Goal: Transaction & Acquisition: Download file/media

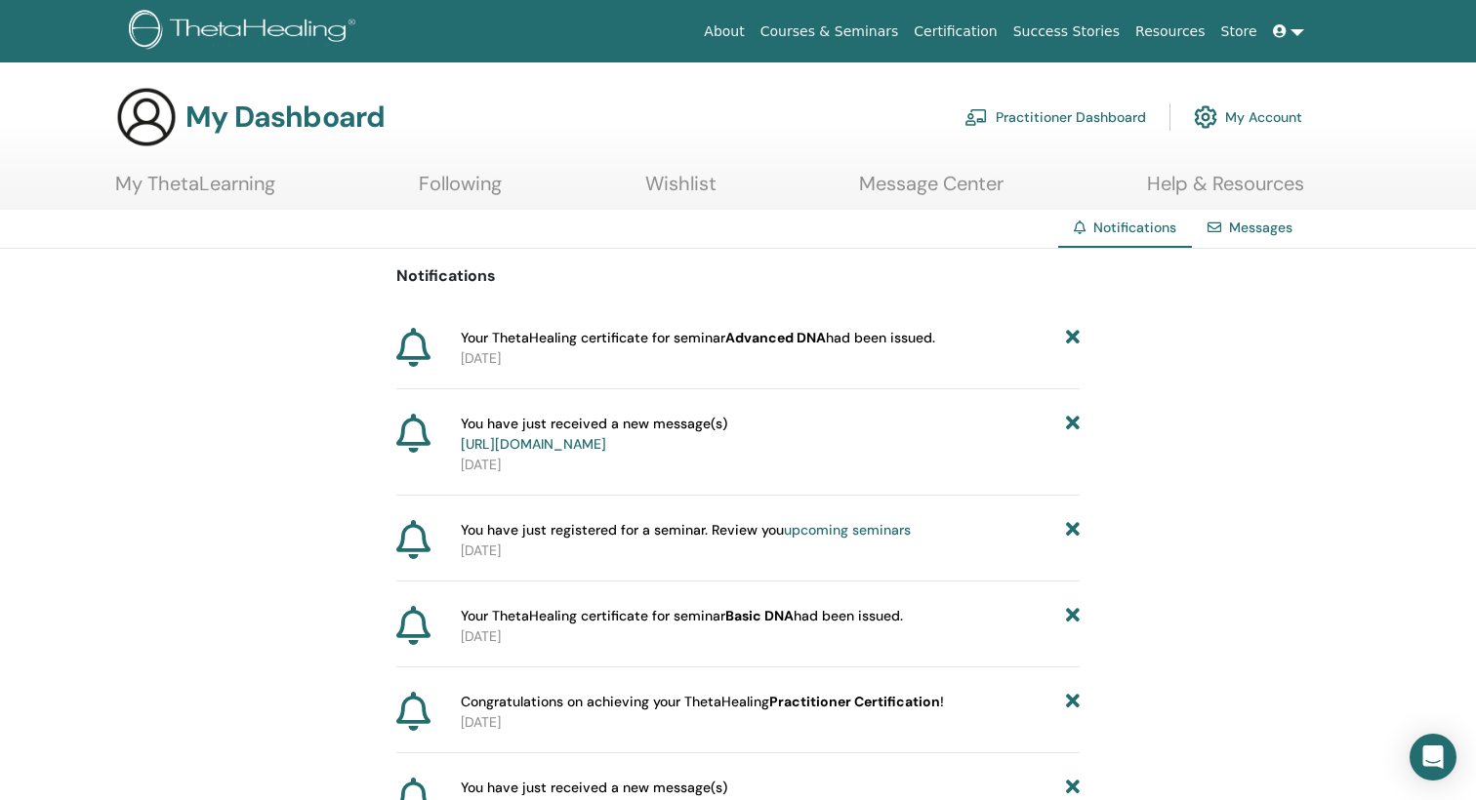
click at [625, 349] on p "[DATE]" at bounding box center [770, 358] width 619 height 20
click at [219, 183] on link "My ThetaLearning" at bounding box center [195, 191] width 160 height 38
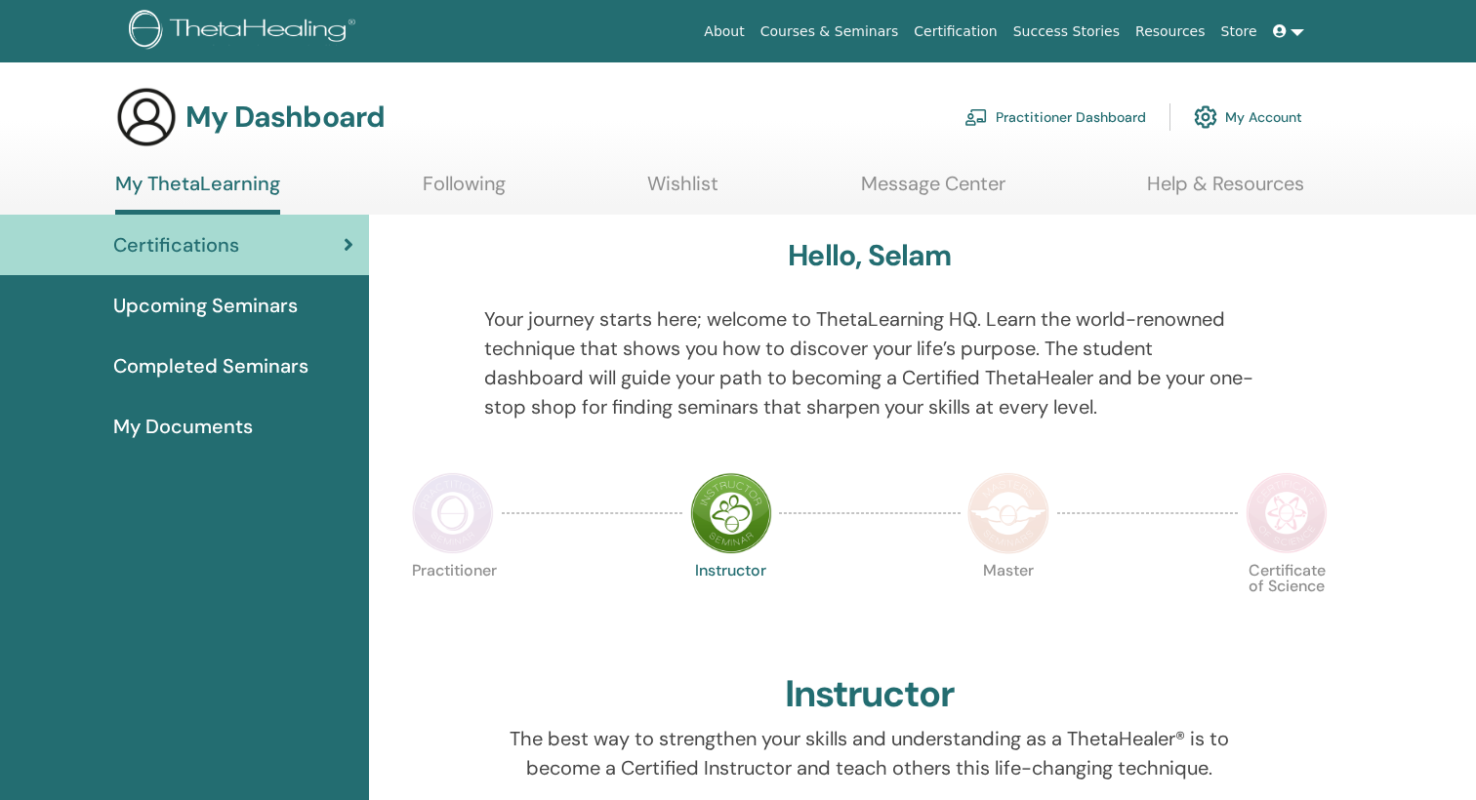
click at [255, 369] on span "Completed Seminars" at bounding box center [210, 365] width 195 height 29
click at [256, 365] on span "Completed Seminars" at bounding box center [210, 365] width 195 height 29
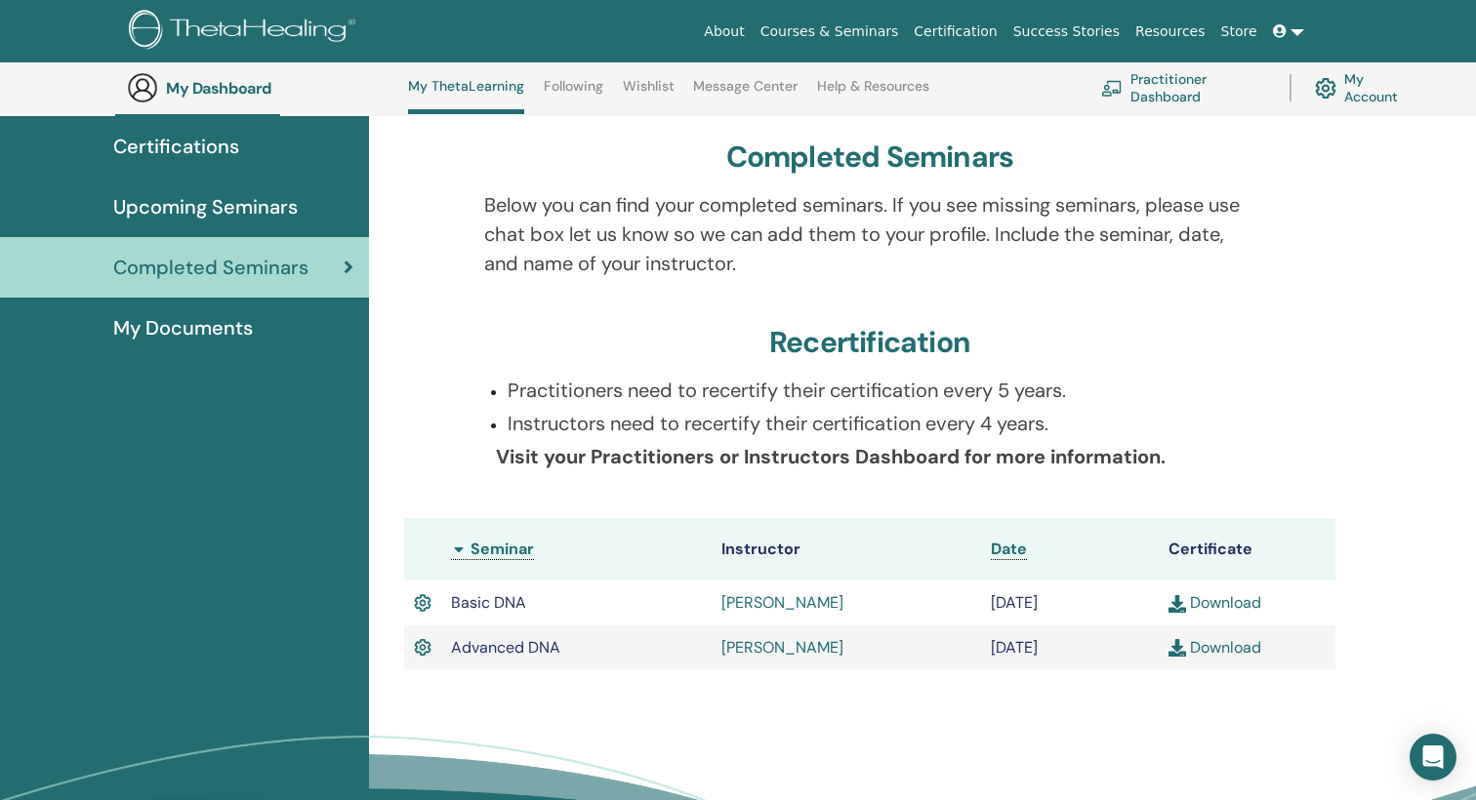
scroll to position [146, 0]
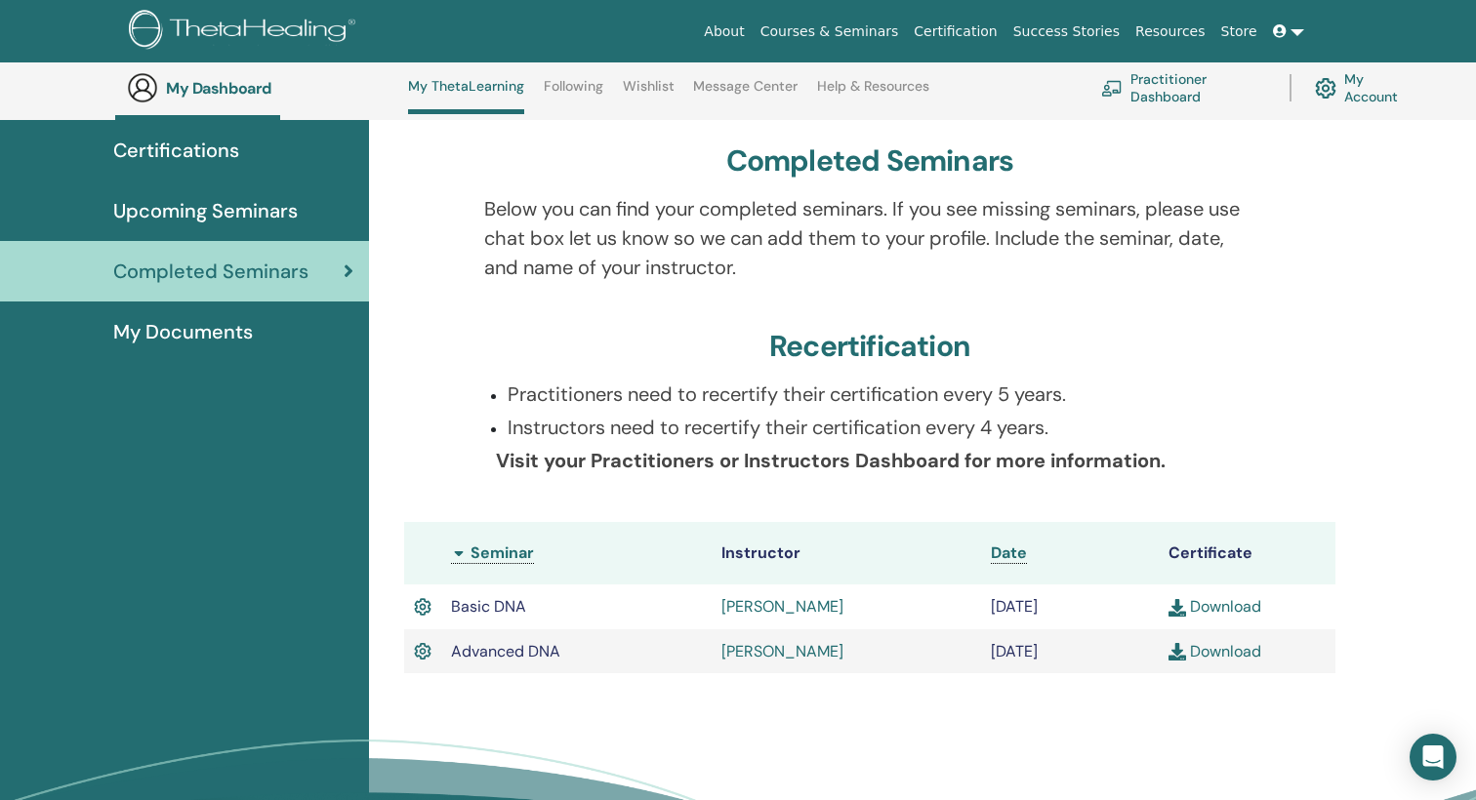
click at [1232, 645] on link "Download" at bounding box center [1214, 651] width 93 height 20
click at [1237, 611] on link "Download" at bounding box center [1214, 606] width 93 height 20
click at [240, 336] on span "My Documents" at bounding box center [183, 331] width 140 height 29
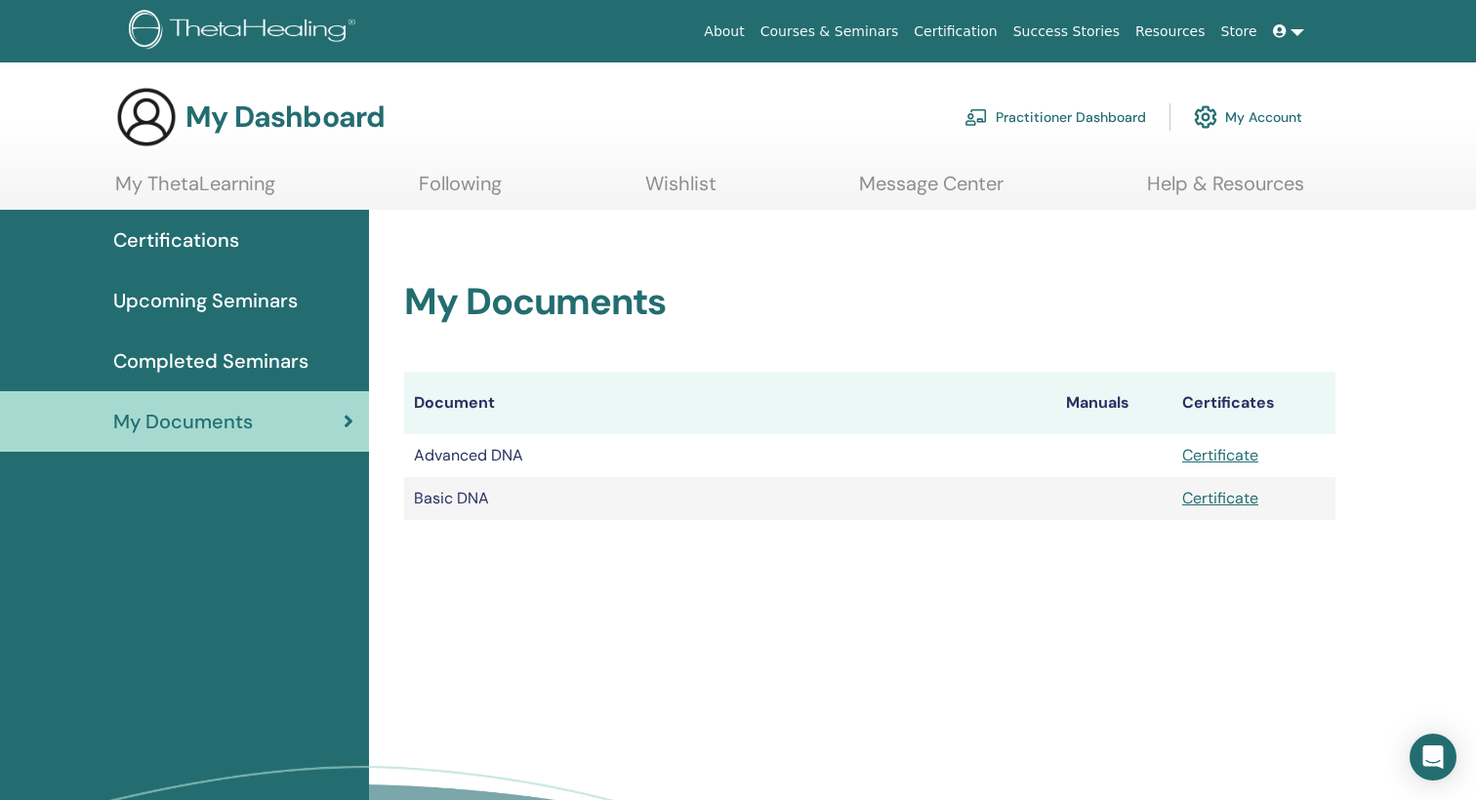
click at [896, 192] on link "Message Center" at bounding box center [931, 191] width 144 height 38
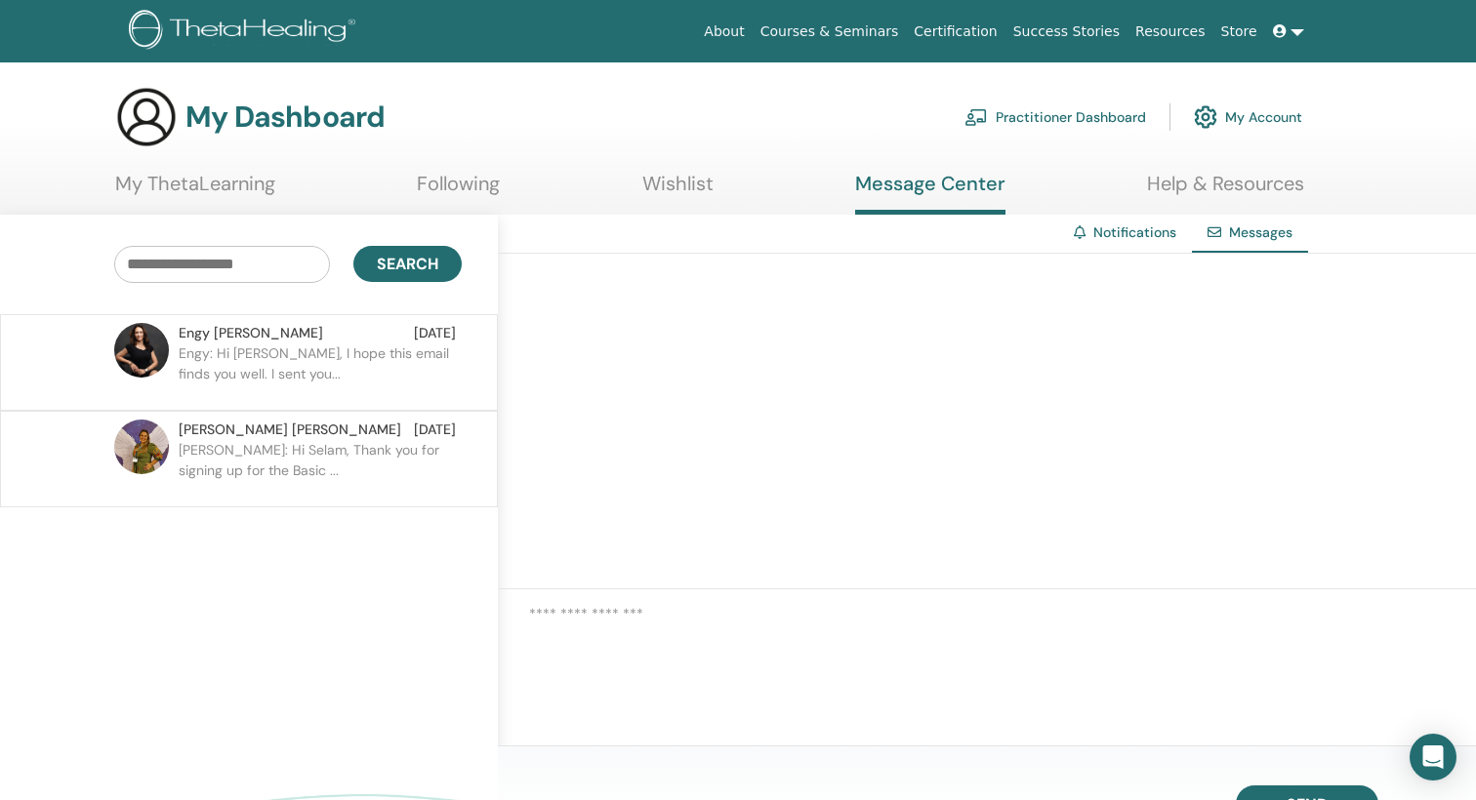
click at [701, 181] on link "Wishlist" at bounding box center [677, 191] width 71 height 38
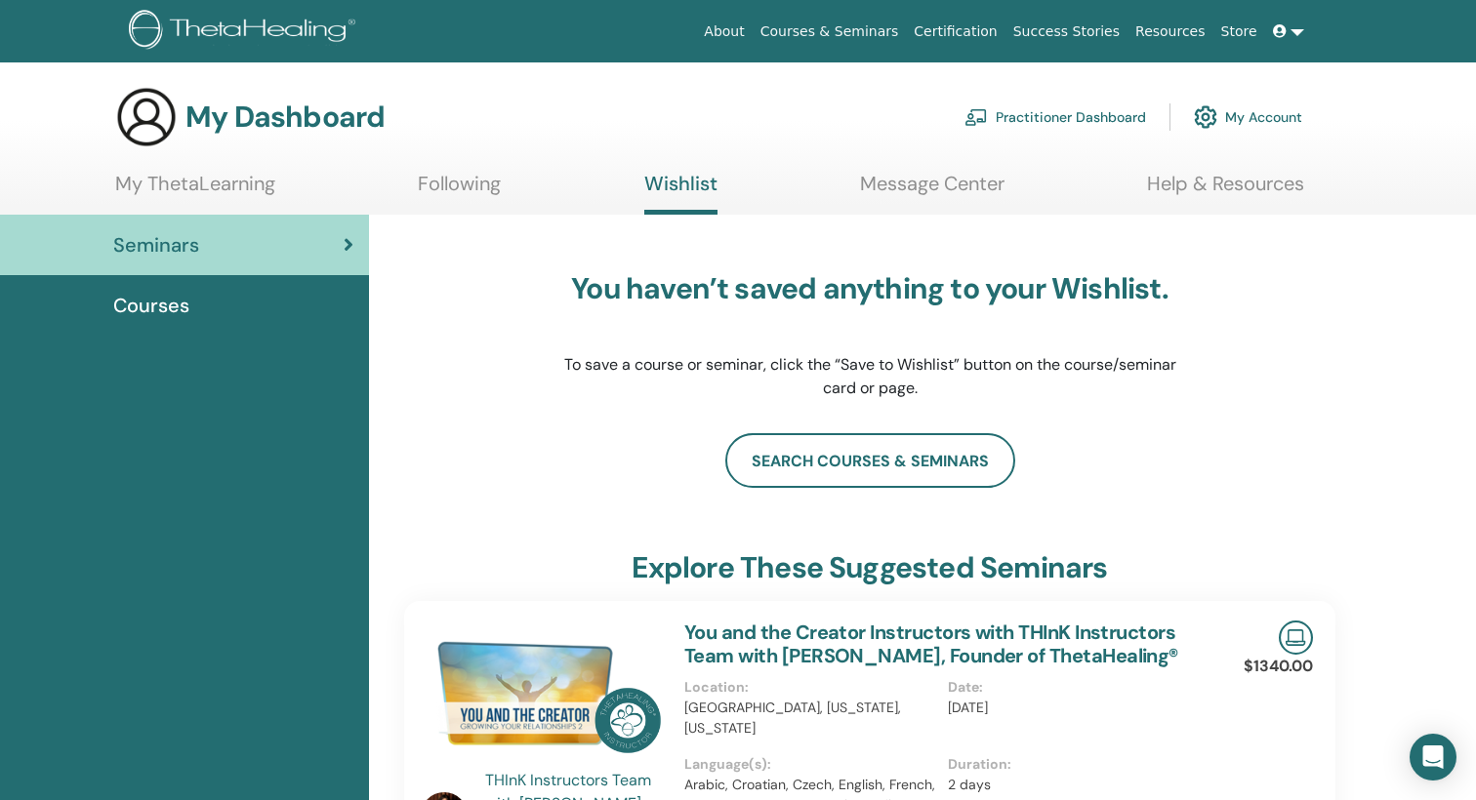
click at [236, 184] on link "My ThetaLearning" at bounding box center [195, 191] width 160 height 38
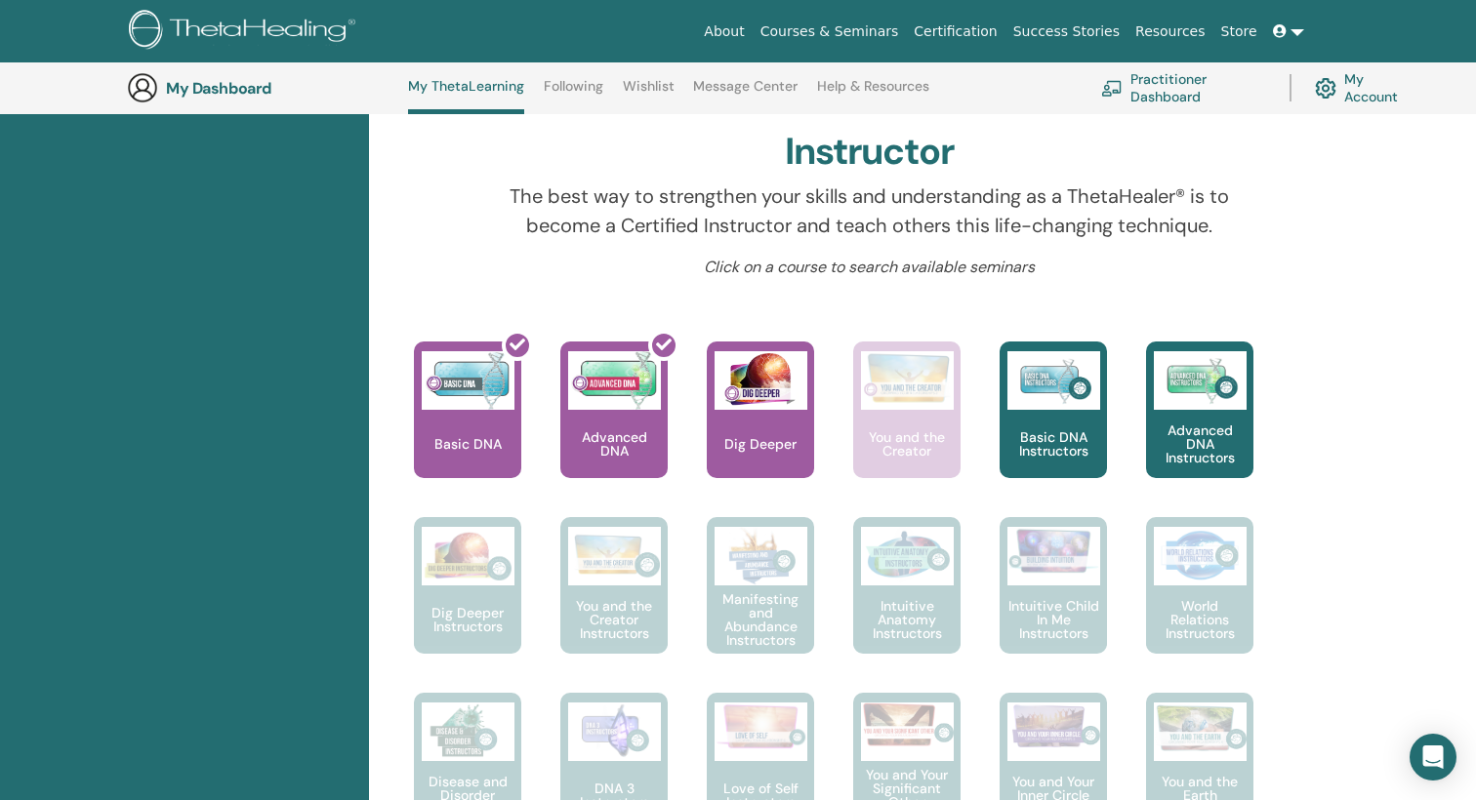
scroll to position [597, 0]
